Goal: Transaction & Acquisition: Purchase product/service

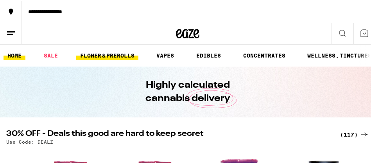
click at [95, 54] on link "FLOWER & PREROLLS" at bounding box center [107, 54] width 62 height 9
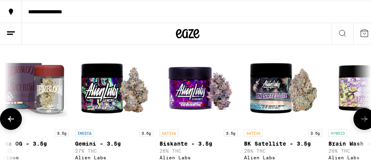
scroll to position [0, 3051]
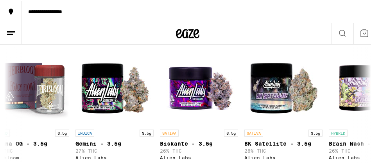
click at [338, 32] on icon at bounding box center [341, 32] width 9 height 9
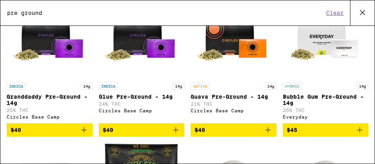
scroll to position [67, 0]
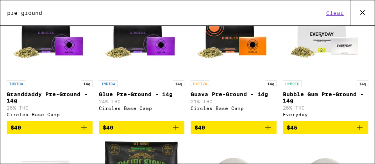
type input "pre ground"
click at [238, 130] on span "$40" at bounding box center [233, 127] width 78 height 9
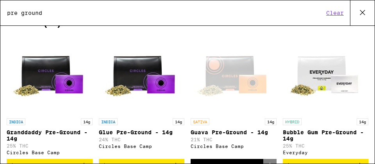
scroll to position [29, 0]
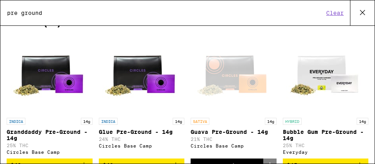
click at [313, 132] on p "Bubble Gum Pre-Ground - 14g" at bounding box center [326, 134] width 86 height 12
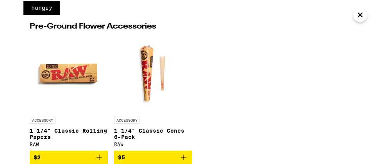
scroll to position [294, 0]
click at [98, 155] on icon "Add to bag" at bounding box center [98, 156] width 9 height 9
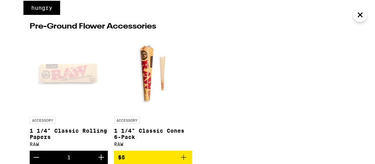
click at [101, 155] on icon "Increment" at bounding box center [100, 156] width 5 height 5
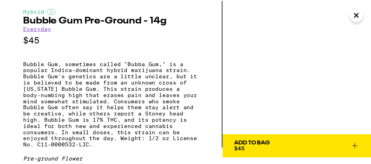
scroll to position [16, 0]
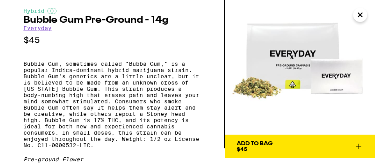
click at [289, 144] on span "Add To Bag $45" at bounding box center [300, 146] width 127 height 11
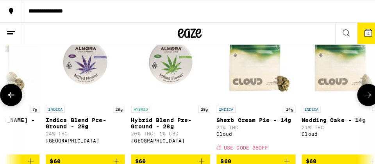
scroll to position [0, 4264]
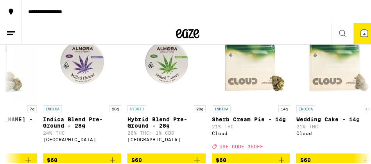
click at [359, 32] on icon at bounding box center [363, 32] width 9 height 9
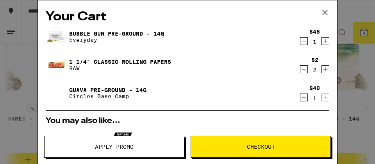
click at [260, 144] on span "Checkout" at bounding box center [261, 146] width 28 height 5
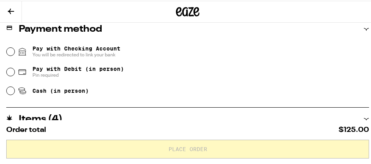
scroll to position [325, 0]
click at [10, 69] on input "Pay with Debit (in person) Pin required" at bounding box center [11, 71] width 8 height 8
radio input "true"
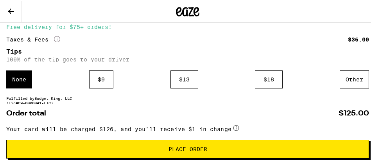
scroll to position [545, 0]
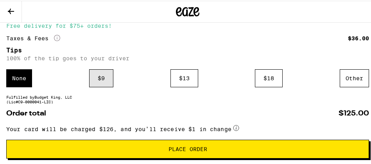
click at [102, 77] on div "$ 9" at bounding box center [101, 77] width 24 height 18
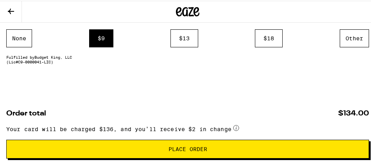
scroll to position [599, 0]
click at [347, 35] on div "Other" at bounding box center [353, 38] width 29 height 18
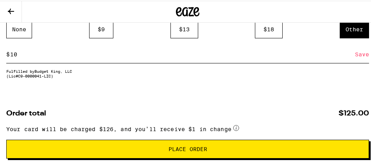
scroll to position [594, 0]
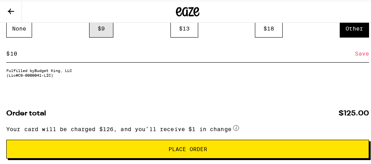
type input "10"
click at [102, 29] on div "$ 9" at bounding box center [101, 28] width 24 height 18
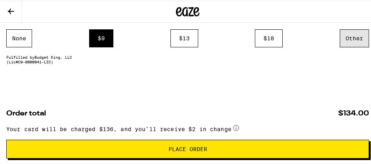
click at [348, 36] on div "Other" at bounding box center [353, 38] width 29 height 18
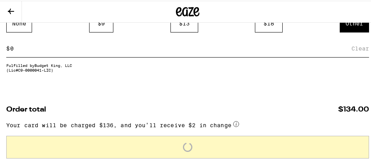
scroll to position [594, 0]
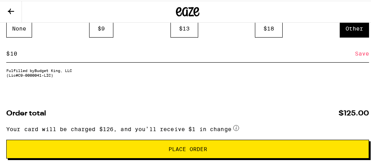
type input "10"
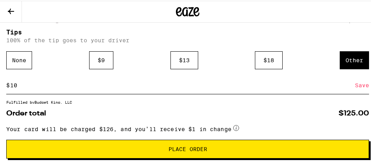
scroll to position [562, 0]
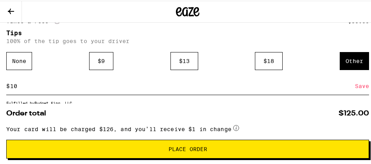
click at [191, 148] on span "Place Order" at bounding box center [187, 147] width 39 height 5
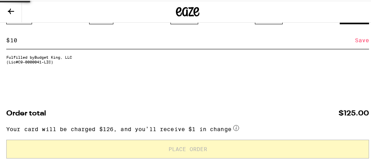
scroll to position [540, 0]
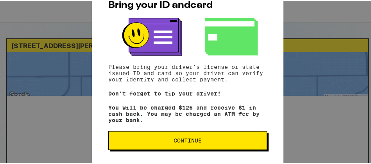
scroll to position [17, 0]
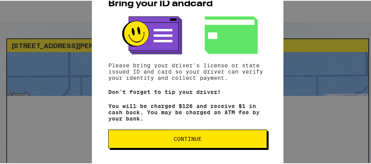
click at [176, 137] on span "Continue" at bounding box center [187, 137] width 28 height 5
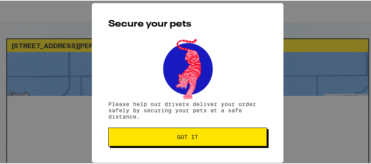
scroll to position [0, 0]
click at [180, 136] on span "Got it" at bounding box center [187, 135] width 21 height 5
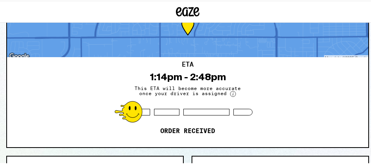
scroll to position [39, 0]
